Goal: Information Seeking & Learning: Learn about a topic

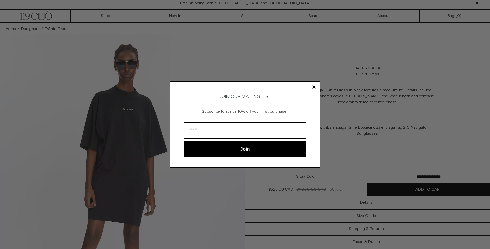
click at [314, 86] on icon "Close dialog" at bounding box center [313, 87] width 3 height 3
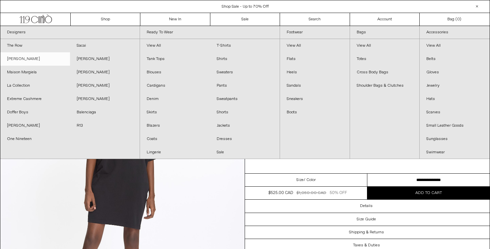
click at [39, 64] on link "[PERSON_NAME]" at bounding box center [35, 58] width 70 height 13
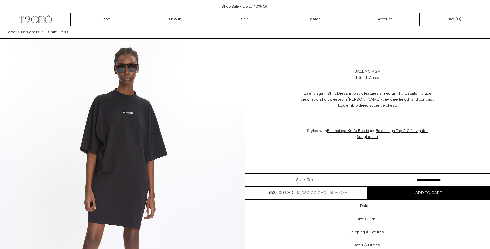
click at [369, 70] on link "Balenciaga" at bounding box center [367, 72] width 26 height 6
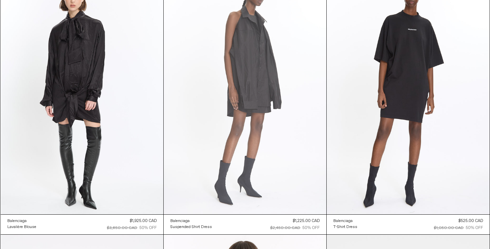
scroll to position [3497, 0]
click at [196, 120] on at bounding box center [245, 92] width 163 height 244
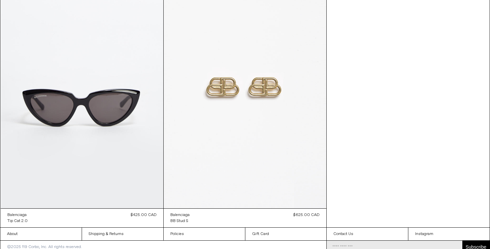
scroll to position [6679, 0]
